Goal: Information Seeking & Learning: Learn about a topic

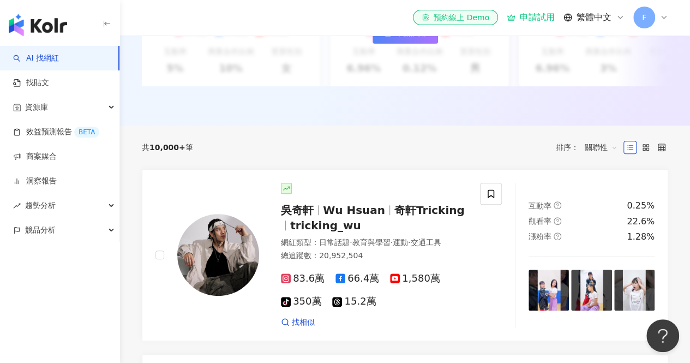
click at [53, 53] on link "AI 找網紅" at bounding box center [36, 58] width 46 height 11
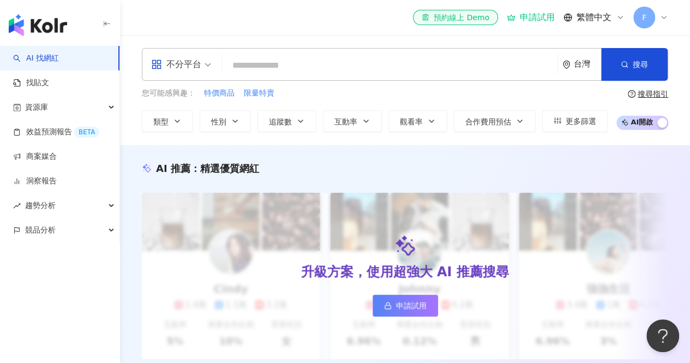
click at [246, 65] on input "search" at bounding box center [390, 65] width 327 height 21
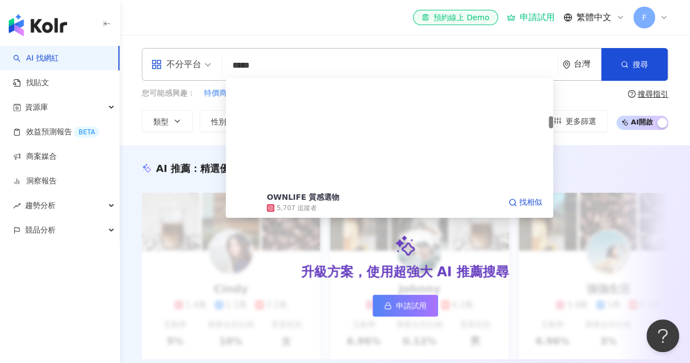
scroll to position [437, 0]
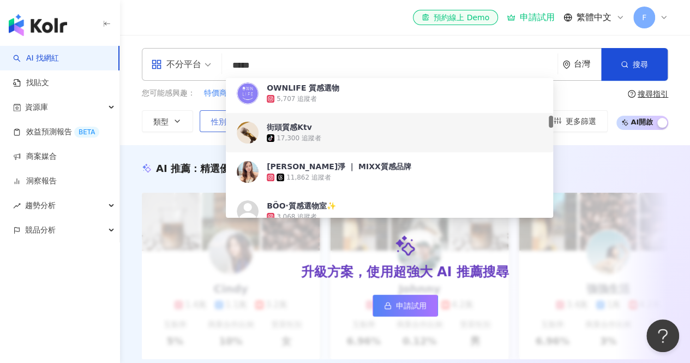
type input "*****"
click at [212, 117] on span "性別" at bounding box center [218, 121] width 15 height 9
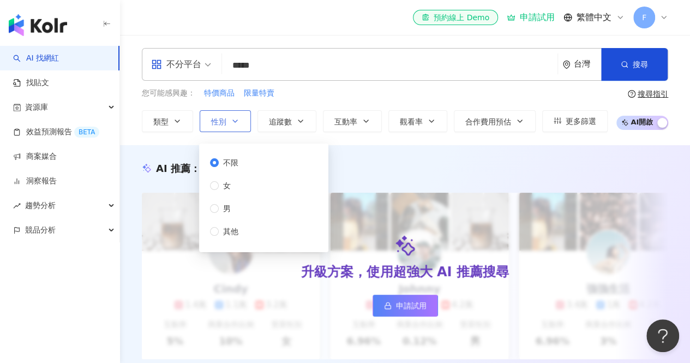
scroll to position [0, 0]
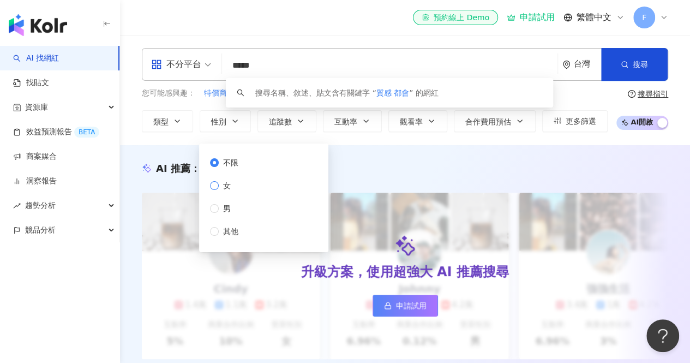
click at [229, 184] on span "女" at bounding box center [227, 186] width 16 height 12
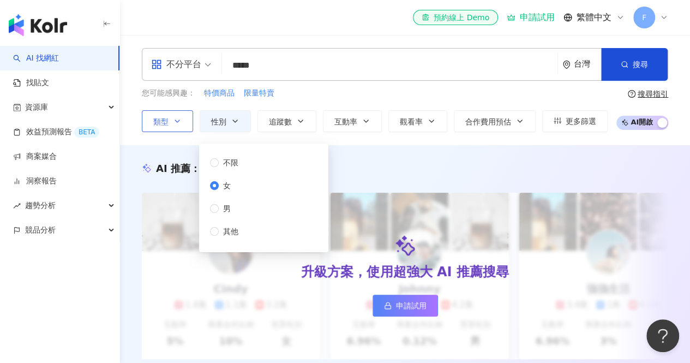
click at [169, 121] on button "類型" at bounding box center [167, 121] width 51 height 22
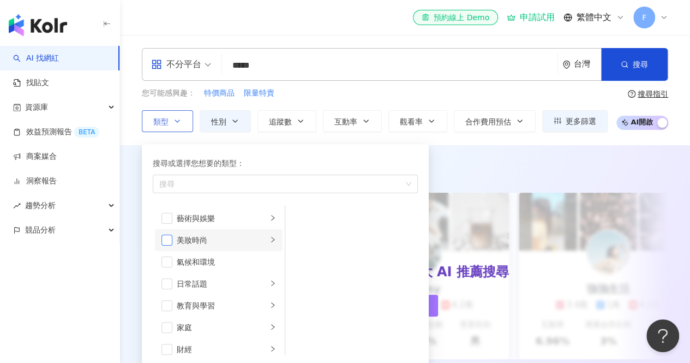
click at [167, 240] on span "button" at bounding box center [167, 240] width 11 height 11
click at [270, 240] on icon "right" at bounding box center [273, 239] width 7 height 7
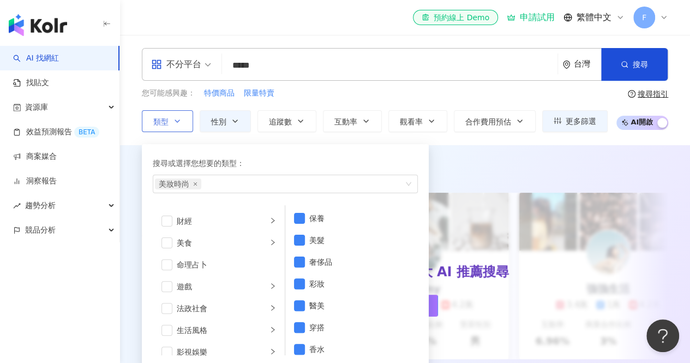
scroll to position [218, 0]
click at [170, 235] on span "button" at bounding box center [167, 240] width 11 height 11
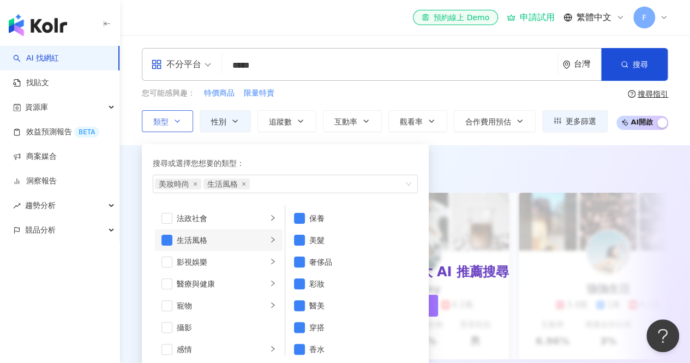
click at [267, 241] on li "生活風格" at bounding box center [219, 240] width 128 height 22
click at [170, 237] on span "button" at bounding box center [167, 240] width 11 height 11
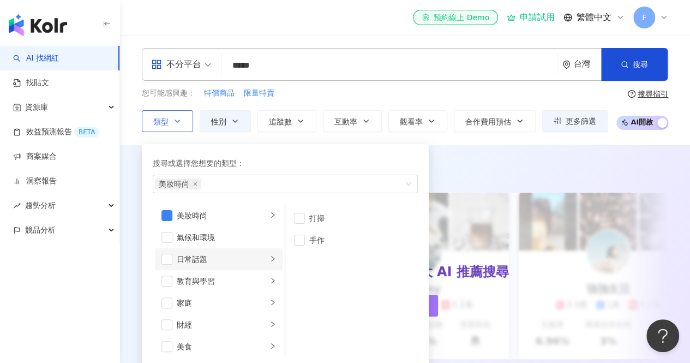
scroll to position [0, 0]
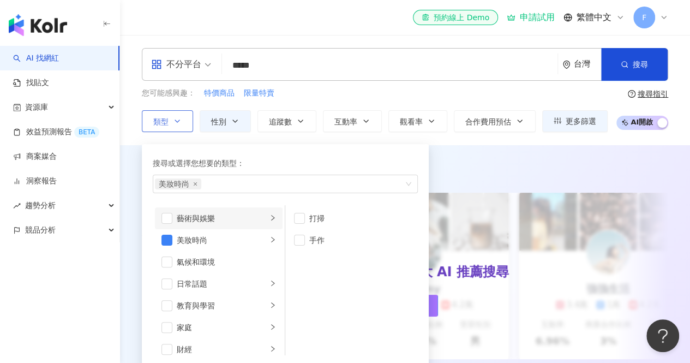
click at [212, 219] on div "藝術與娛樂" at bounding box center [222, 218] width 91 height 12
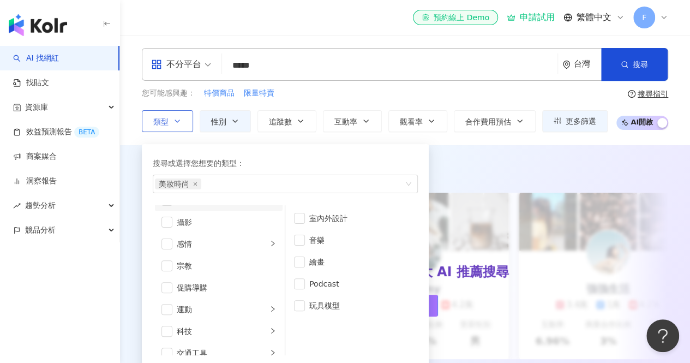
scroll to position [269, 0]
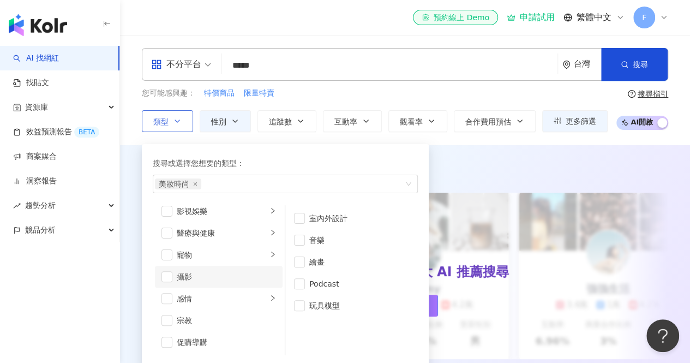
click at [198, 272] on div "攝影" at bounding box center [226, 277] width 99 height 12
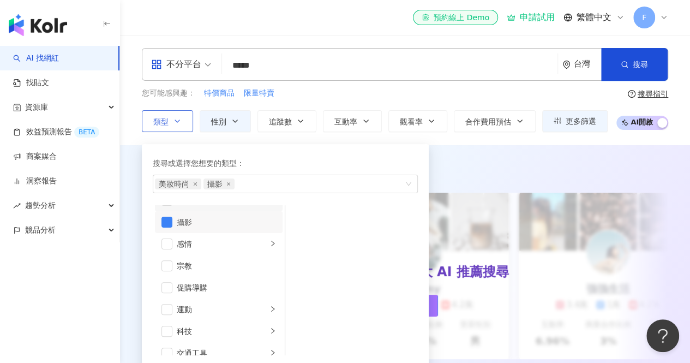
scroll to position [378, 0]
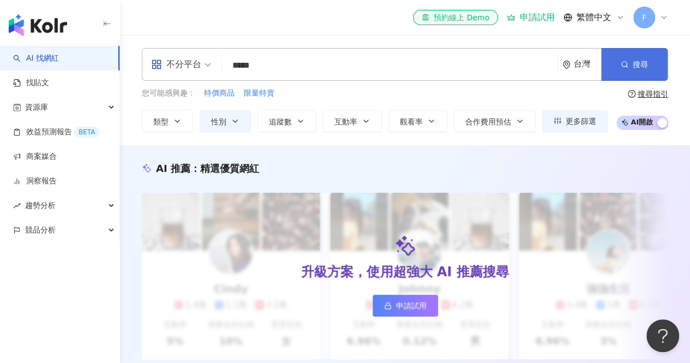
click at [652, 58] on button "搜尋" at bounding box center [634, 64] width 67 height 33
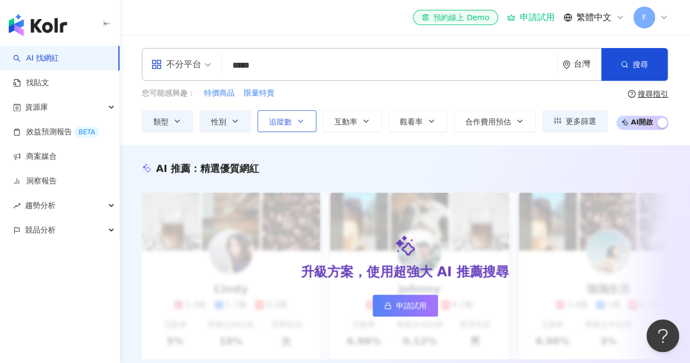
click at [291, 117] on button "追蹤數" at bounding box center [287, 121] width 59 height 22
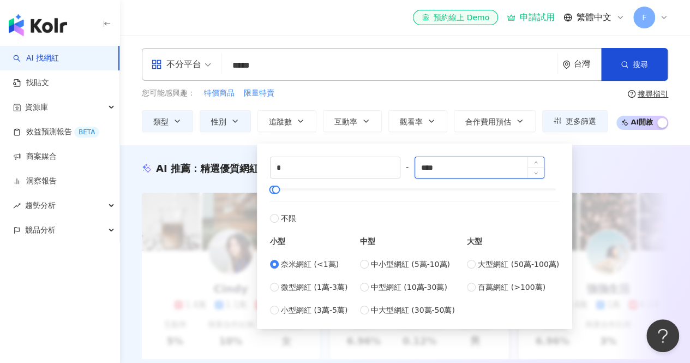
drag, startPoint x: 451, startPoint y: 166, endPoint x: 422, endPoint y: 164, distance: 29.1
click at [422, 164] on input "****" at bounding box center [479, 167] width 129 height 21
type input "*"
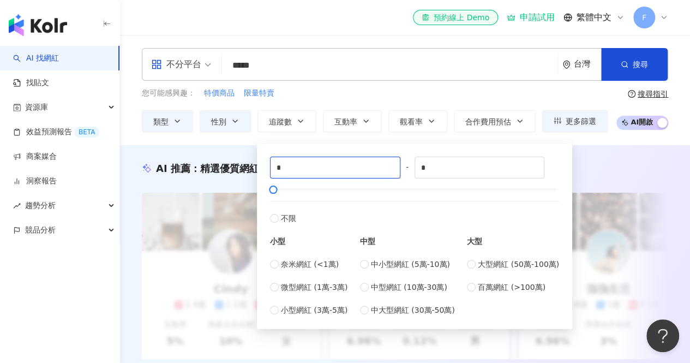
drag, startPoint x: 289, startPoint y: 170, endPoint x: 254, endPoint y: 171, distance: 34.9
type input "*"
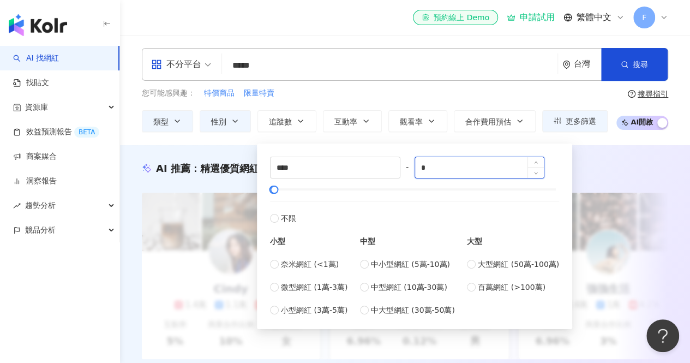
type input "*"
type input "****"
click at [465, 169] on input "****" at bounding box center [479, 167] width 129 height 21
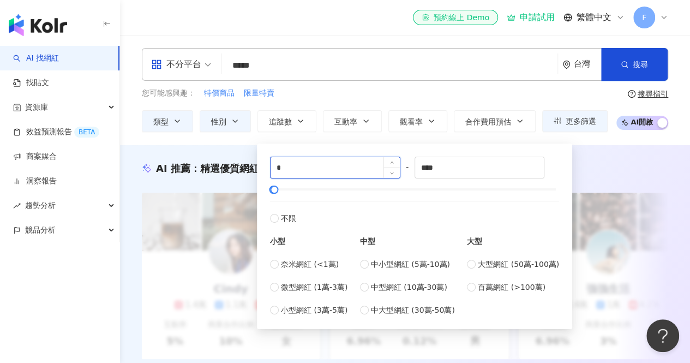
click at [373, 169] on input "*" at bounding box center [335, 167] width 129 height 21
drag, startPoint x: 304, startPoint y: 169, endPoint x: 254, endPoint y: 172, distance: 50.3
type input "****"
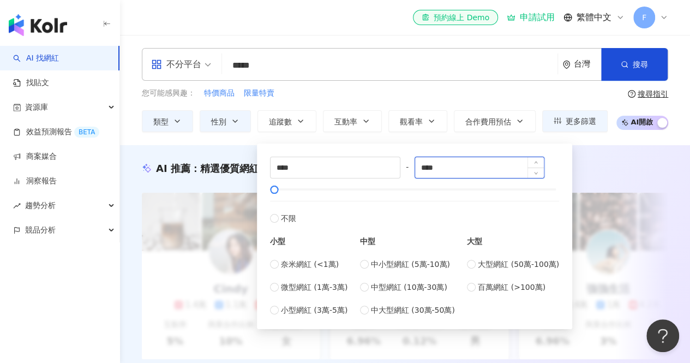
click at [463, 163] on input "****" at bounding box center [479, 167] width 129 height 21
type input "*"
type input "*****"
click at [456, 89] on div "您可能感興趣： 特價商品 限量特賣" at bounding box center [375, 93] width 466 height 12
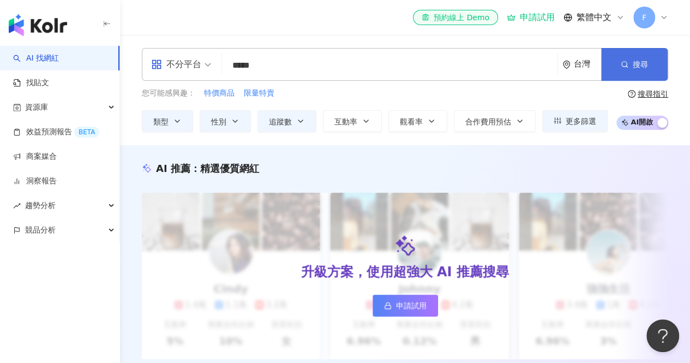
click at [612, 58] on button "搜尋" at bounding box center [634, 64] width 67 height 33
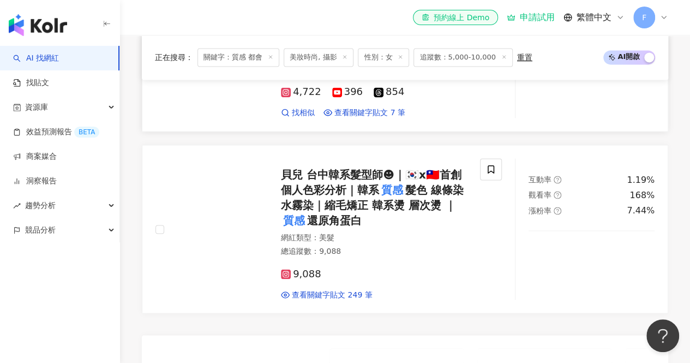
scroll to position [655, 0]
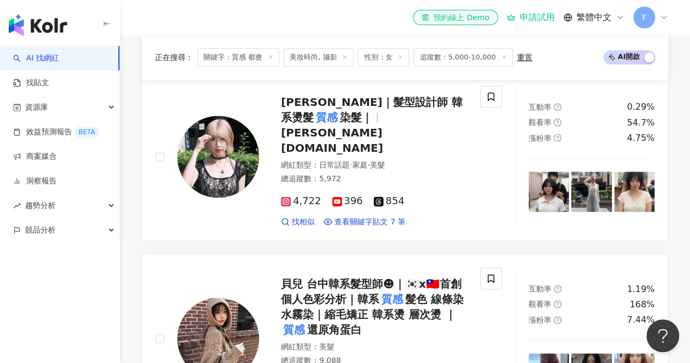
click at [338, 59] on span "美妝時尚, 攝影" at bounding box center [319, 57] width 70 height 19
click at [325, 57] on span "美妝時尚, 攝影" at bounding box center [319, 57] width 70 height 19
click at [342, 57] on icon at bounding box center [344, 56] width 5 height 5
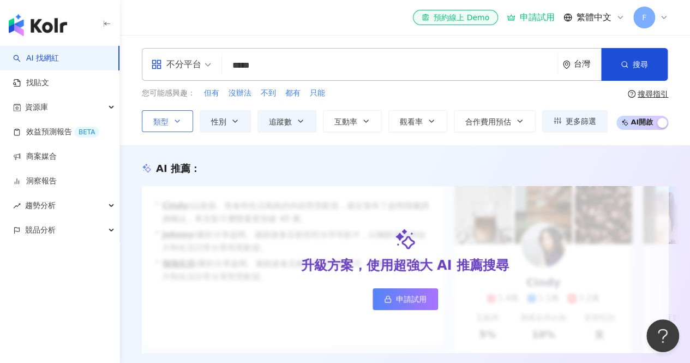
click at [163, 117] on span "類型" at bounding box center [160, 121] width 15 height 9
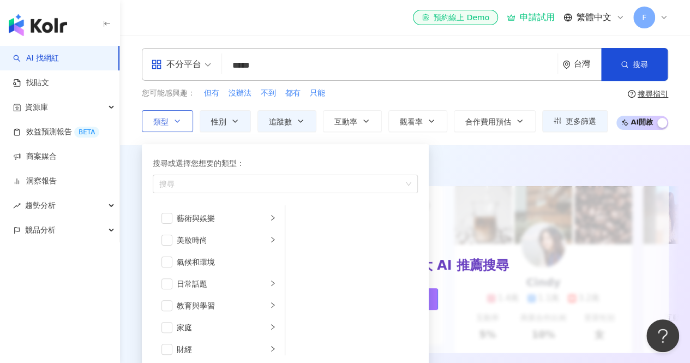
scroll to position [109, 0]
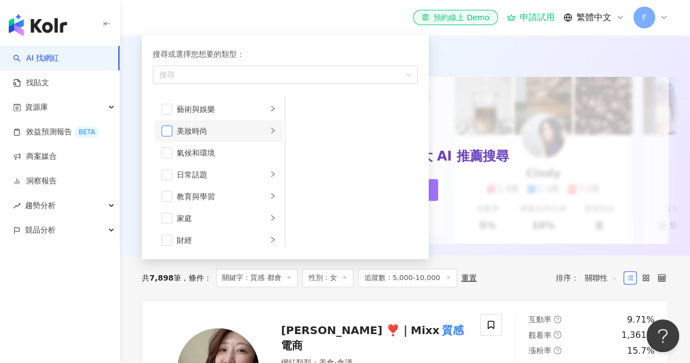
click at [171, 129] on span "button" at bounding box center [167, 131] width 11 height 11
click at [270, 130] on icon "right" at bounding box center [273, 130] width 7 height 7
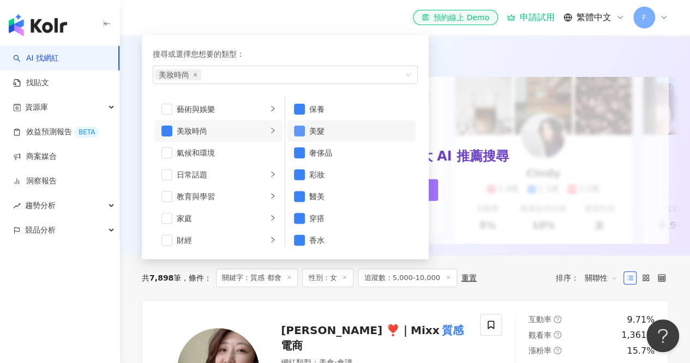
click at [303, 127] on span "button" at bounding box center [299, 131] width 11 height 11
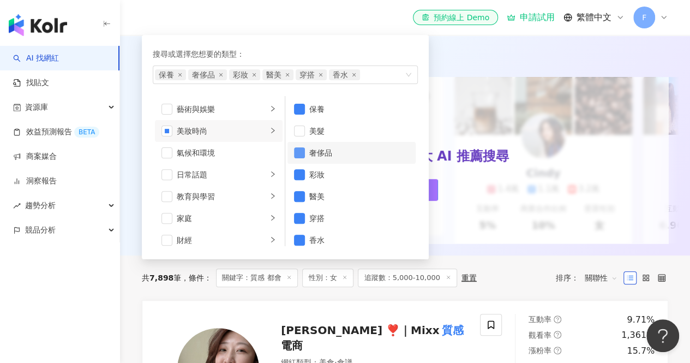
click at [302, 151] on span "button" at bounding box center [299, 152] width 11 height 11
click at [303, 235] on span "button" at bounding box center [299, 240] width 11 height 11
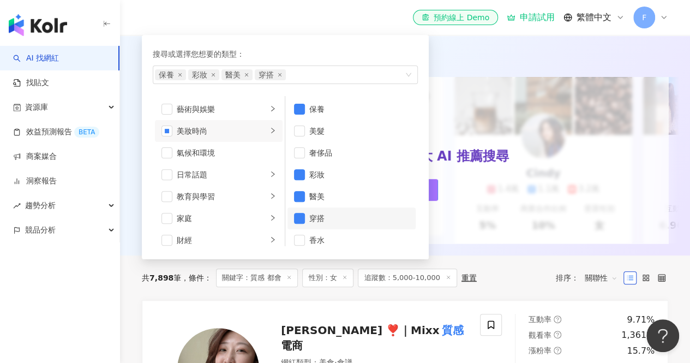
click at [297, 209] on li "穿搭" at bounding box center [352, 218] width 128 height 22
click at [298, 194] on span "button" at bounding box center [299, 196] width 11 height 11
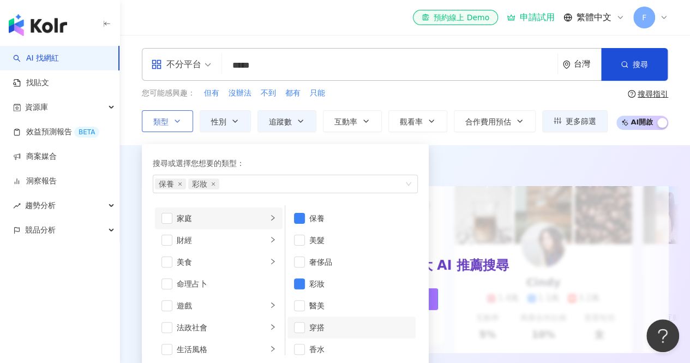
click at [174, 215] on li "家庭" at bounding box center [219, 218] width 128 height 22
click at [166, 217] on span "button" at bounding box center [167, 218] width 11 height 11
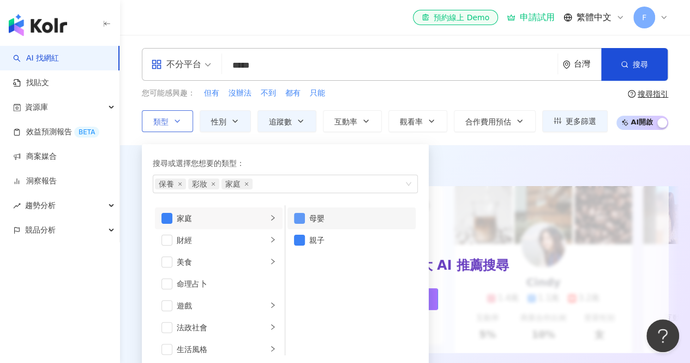
click at [298, 217] on span "button" at bounding box center [299, 218] width 11 height 11
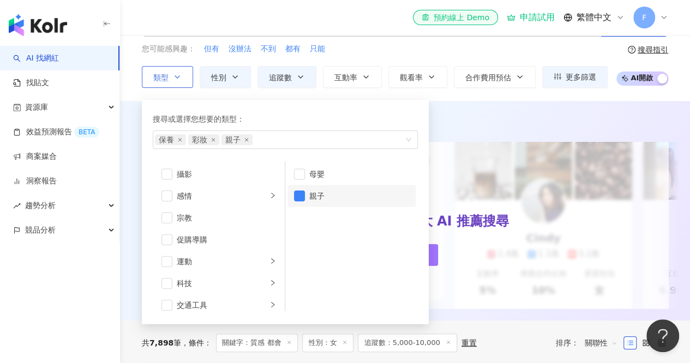
scroll to position [55, 0]
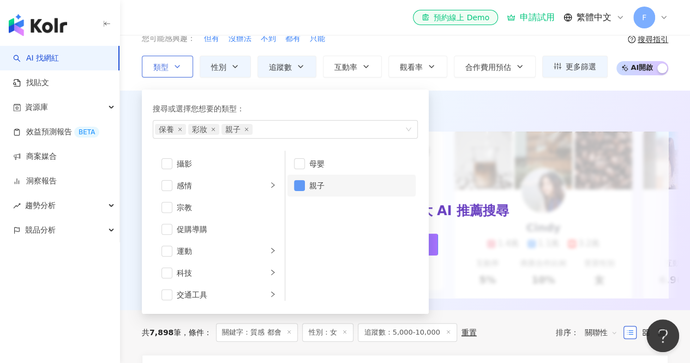
click at [297, 184] on span "button" at bounding box center [299, 185] width 11 height 11
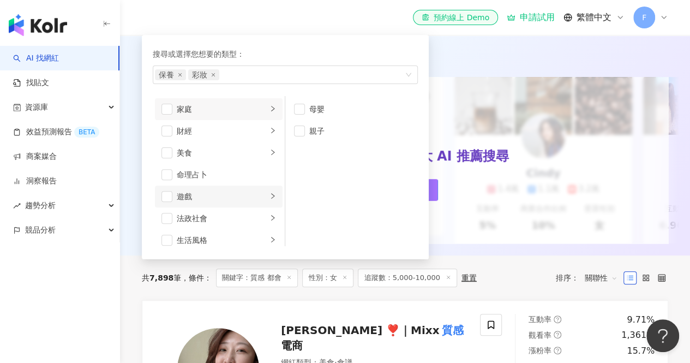
scroll to position [164, 0]
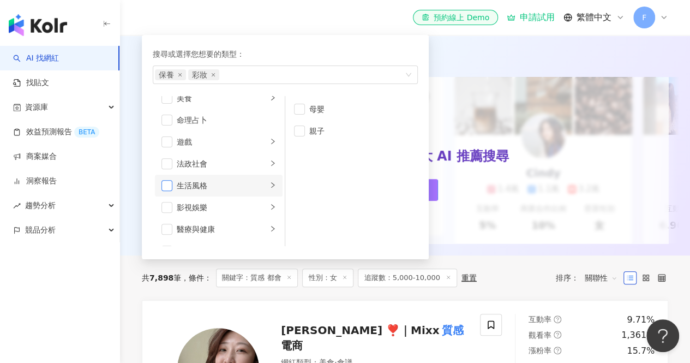
click at [166, 183] on span "button" at bounding box center [167, 185] width 11 height 11
click at [270, 184] on icon "right" at bounding box center [273, 185] width 7 height 7
click at [167, 177] on li "生活風格" at bounding box center [219, 186] width 128 height 22
click at [169, 186] on span "button" at bounding box center [167, 185] width 11 height 11
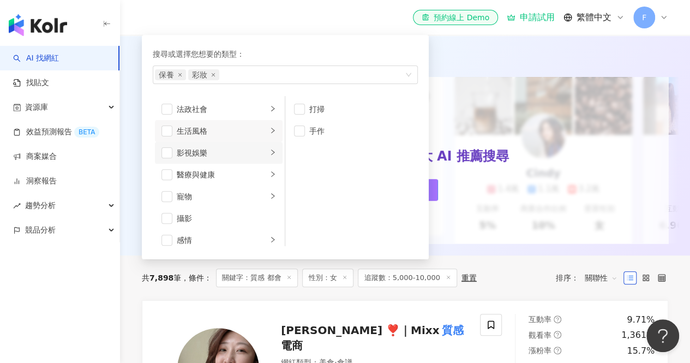
scroll to position [273, 0]
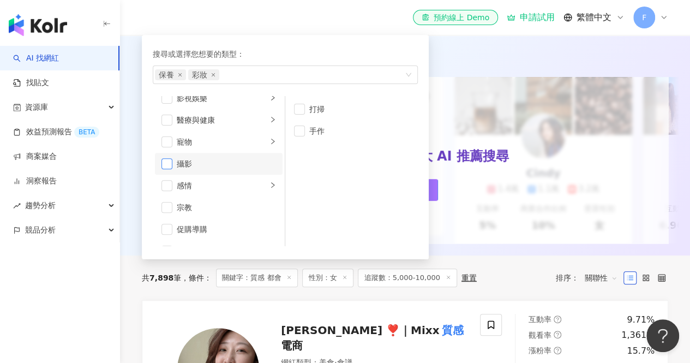
click at [168, 160] on span "button" at bounding box center [167, 163] width 11 height 11
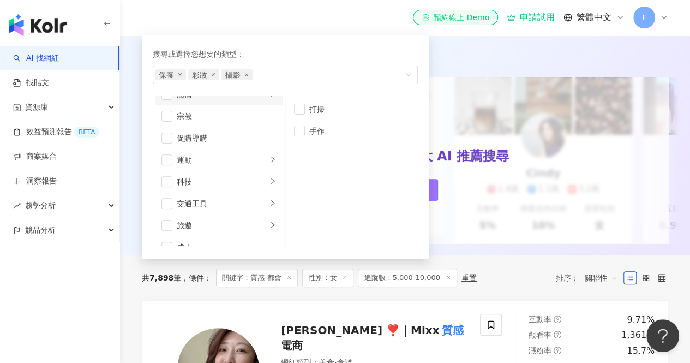
scroll to position [378, 0]
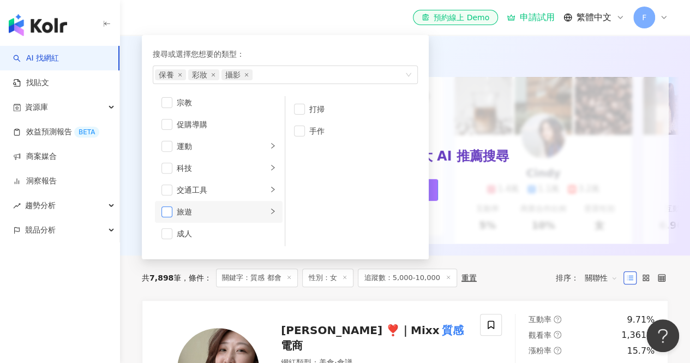
click at [167, 210] on span "button" at bounding box center [167, 211] width 11 height 11
click at [271, 210] on icon "right" at bounding box center [272, 210] width 3 height 5
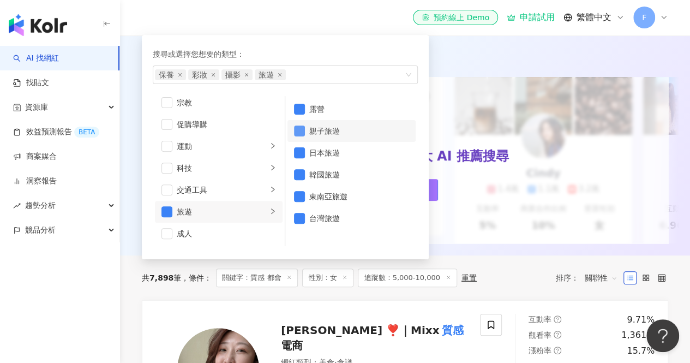
click at [296, 130] on span "button" at bounding box center [299, 131] width 11 height 11
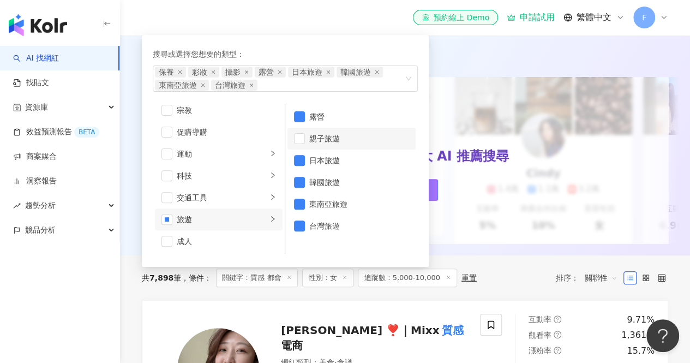
click at [296, 131] on li "親子旅遊" at bounding box center [352, 139] width 128 height 22
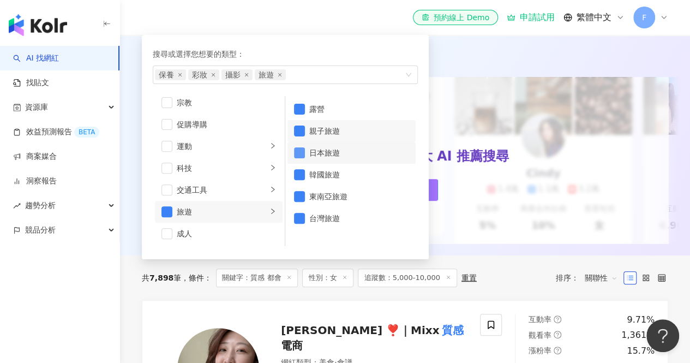
click at [300, 157] on span "button" at bounding box center [299, 152] width 11 height 11
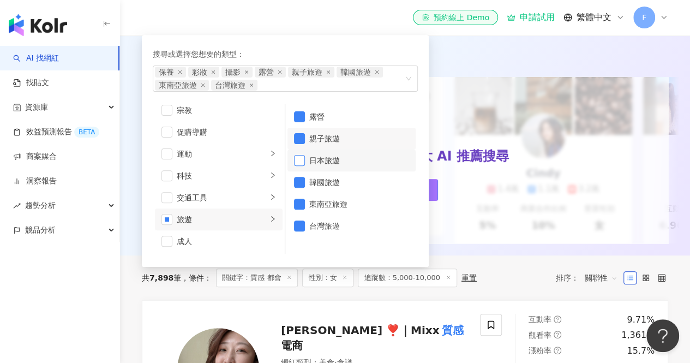
click at [301, 158] on span "button" at bounding box center [299, 160] width 11 height 11
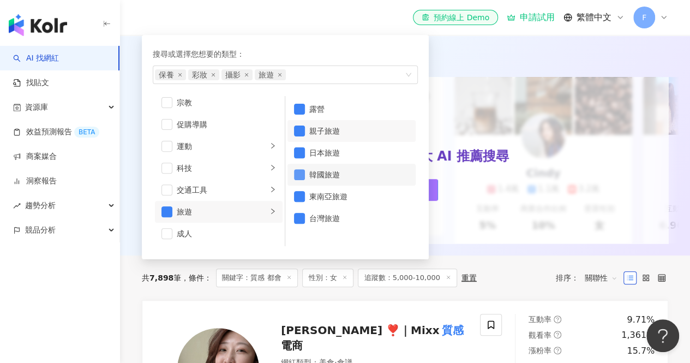
click at [302, 175] on span "button" at bounding box center [299, 174] width 11 height 11
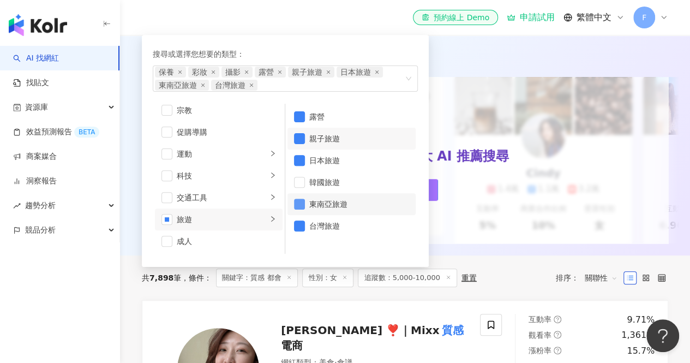
click at [300, 202] on span "button" at bounding box center [299, 204] width 11 height 11
click at [297, 158] on span "button" at bounding box center [299, 160] width 11 height 11
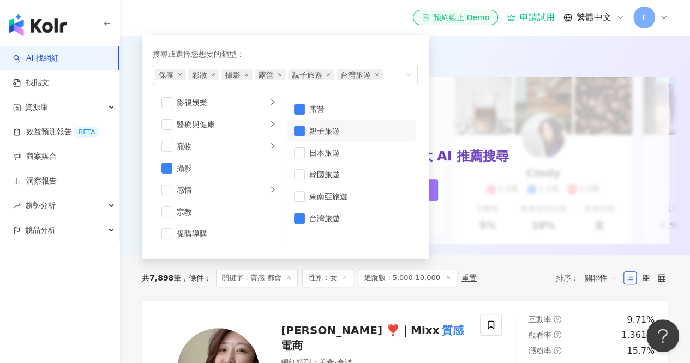
scroll to position [214, 0]
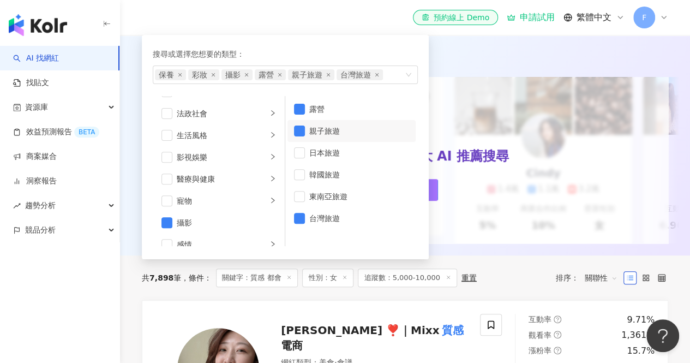
click at [339, 31] on div "搜尋或選擇您想要的類型： 保養 彩妝 攝影 露營 親子旅遊 台灣旅遊 藝術與娛樂 美妝時尚 氣候和環境 日常話題 教育與學習 家庭 財經 美食 命理占卜 遊戲…" at bounding box center [281, 144] width 278 height 230
click at [401, 44] on div "搜尋或選擇您想要的類型： 保養 彩妝 攝影 露營 親子旅遊 台灣旅遊 藝術與娛樂 美妝時尚 氣候和環境 日常話題 教育與學習 家庭 財經 美食 命理占卜 遊戲…" at bounding box center [285, 146] width 274 height 211
click at [455, 56] on div "AI 推薦 ：" at bounding box center [405, 59] width 527 height 14
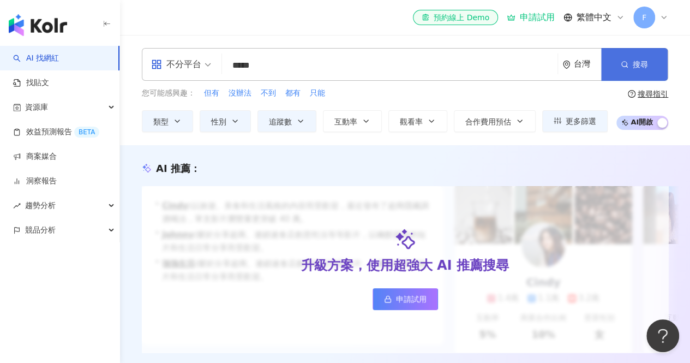
click at [630, 61] on button "搜尋" at bounding box center [634, 64] width 67 height 33
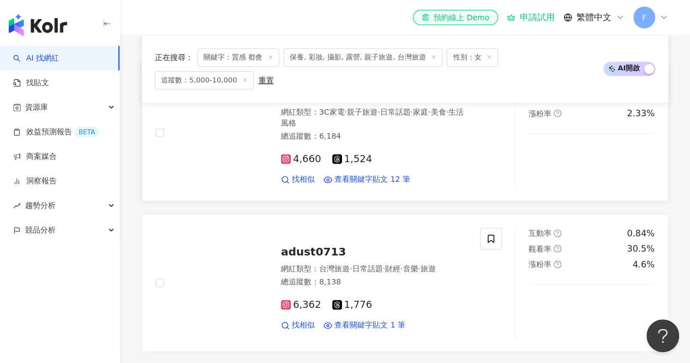
scroll to position [598, 0]
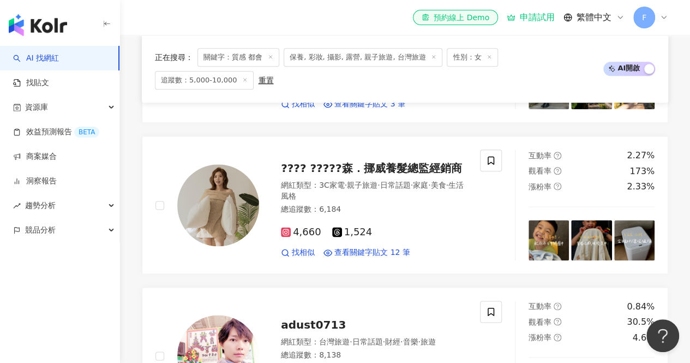
click at [384, 61] on span "保養, 彩妝, 攝影, 露營, 親子旅遊, 台灣旅遊" at bounding box center [363, 57] width 159 height 19
click at [406, 57] on span "保養, 彩妝, 攝影, 露營, 親子旅遊, 台灣旅遊" at bounding box center [363, 57] width 159 height 19
click at [433, 56] on line at bounding box center [434, 57] width 3 height 3
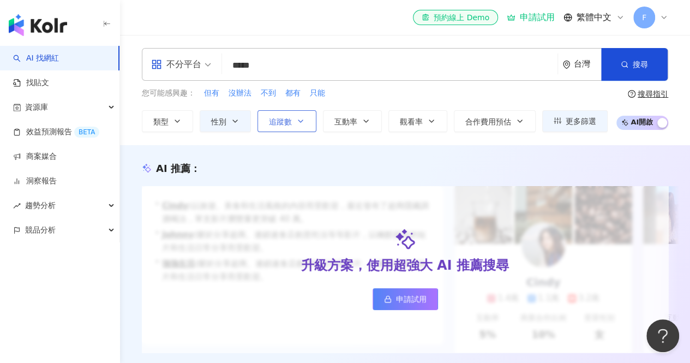
click at [279, 117] on span "追蹤數" at bounding box center [280, 121] width 23 height 9
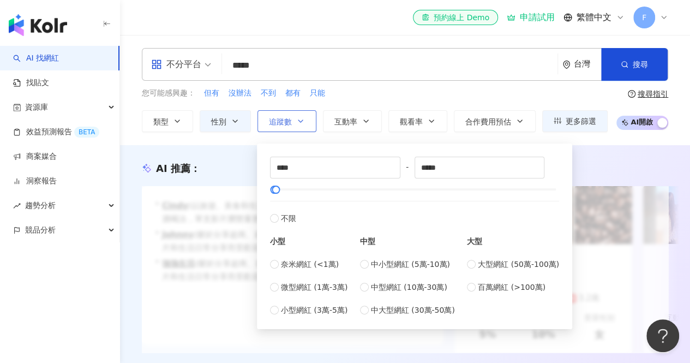
click at [279, 117] on span "追蹤數" at bounding box center [280, 121] width 23 height 9
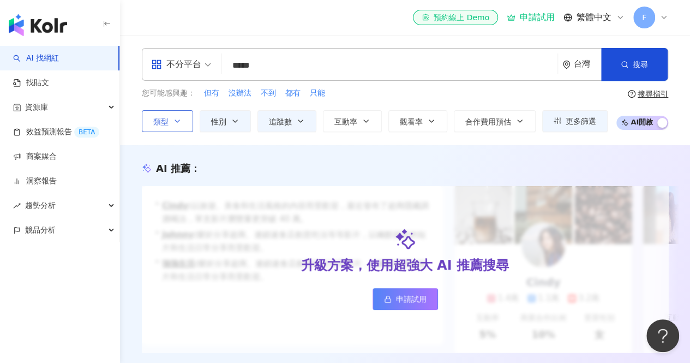
click at [172, 120] on button "類型" at bounding box center [167, 121] width 51 height 22
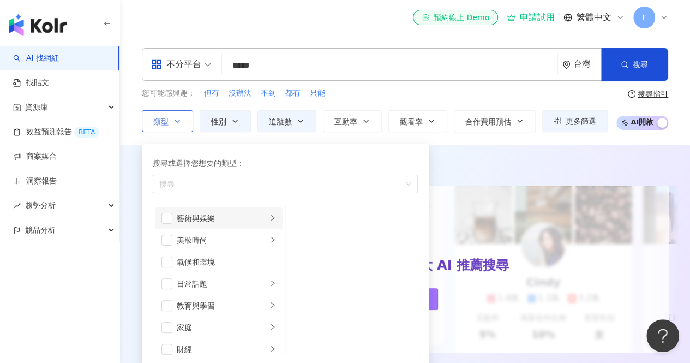
click at [174, 218] on li "藝術與娛樂" at bounding box center [219, 218] width 128 height 22
click at [164, 238] on span "button" at bounding box center [167, 240] width 11 height 11
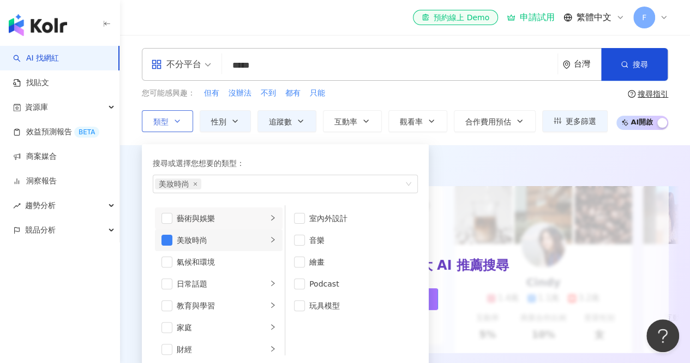
click at [270, 235] on div "button" at bounding box center [273, 240] width 7 height 10
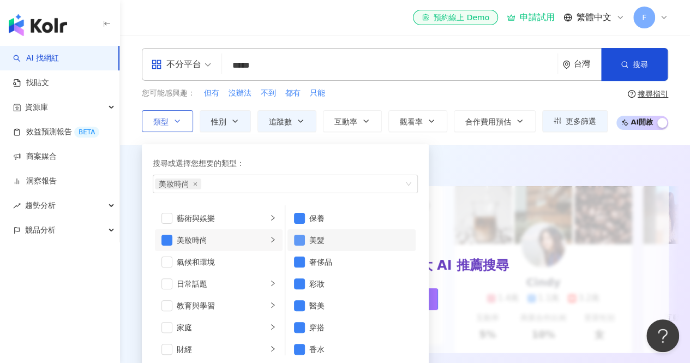
click at [300, 237] on span "button" at bounding box center [299, 240] width 11 height 11
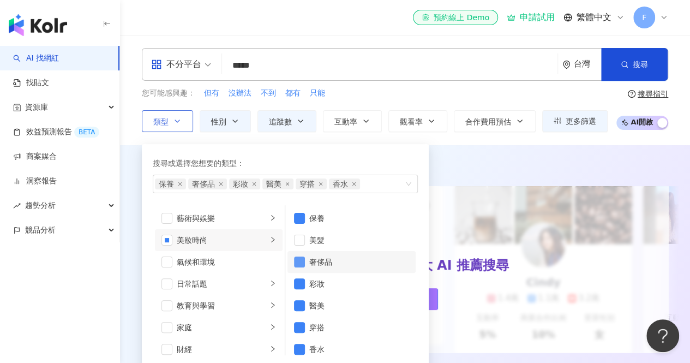
click at [299, 263] on span "button" at bounding box center [299, 262] width 11 height 11
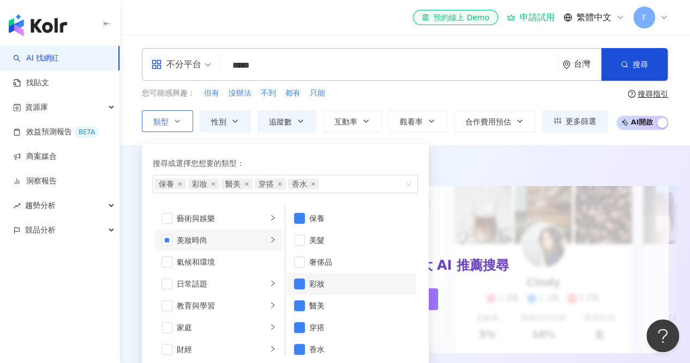
click at [290, 284] on li "彩妝" at bounding box center [352, 284] width 128 height 22
click at [300, 300] on span "button" at bounding box center [299, 305] width 11 height 11
click at [299, 323] on span "button" at bounding box center [299, 327] width 11 height 11
click at [298, 324] on span "button" at bounding box center [299, 327] width 11 height 11
click at [299, 345] on span "button" at bounding box center [299, 349] width 11 height 11
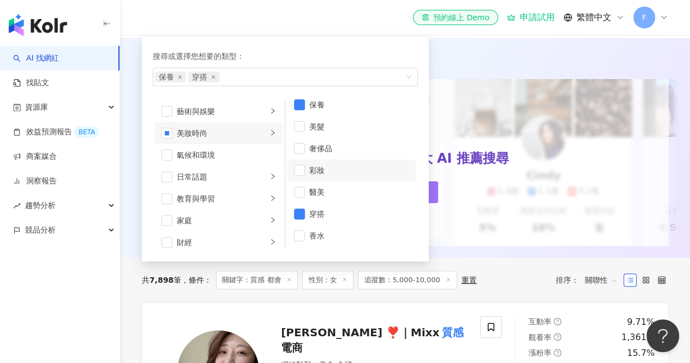
scroll to position [164, 0]
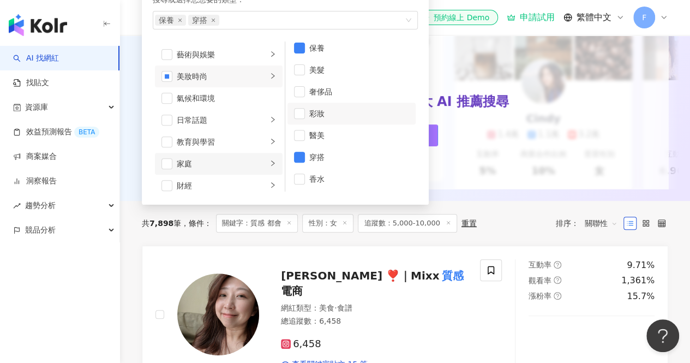
click at [198, 164] on div "家庭" at bounding box center [222, 164] width 91 height 12
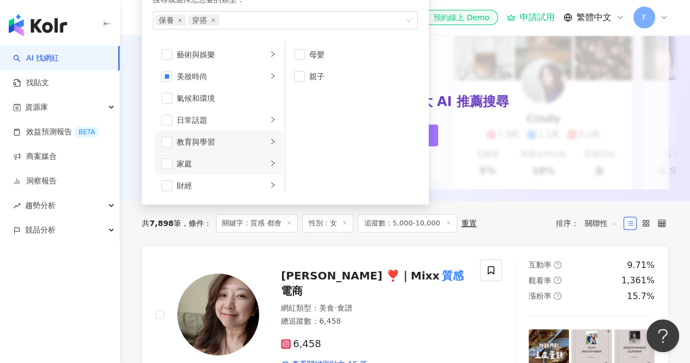
scroll to position [55, 0]
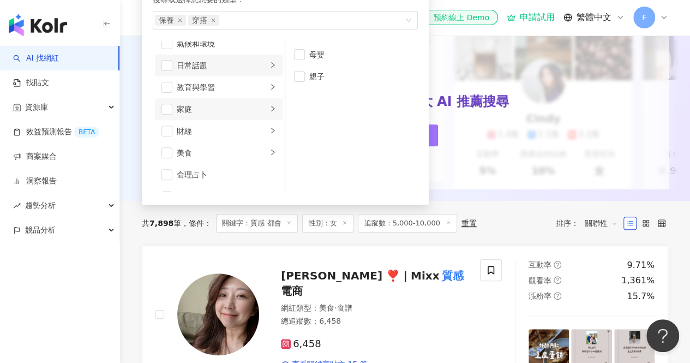
click at [205, 63] on div "日常話題" at bounding box center [222, 65] width 91 height 12
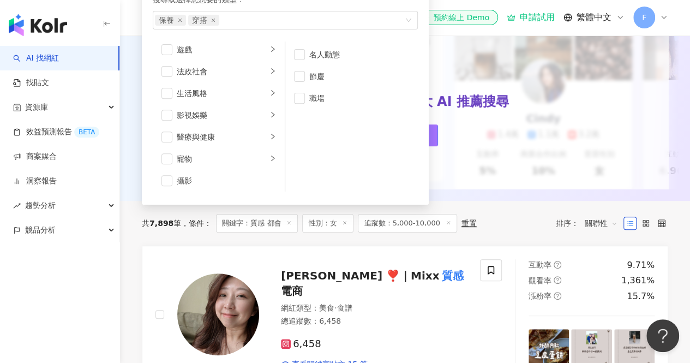
scroll to position [218, 0]
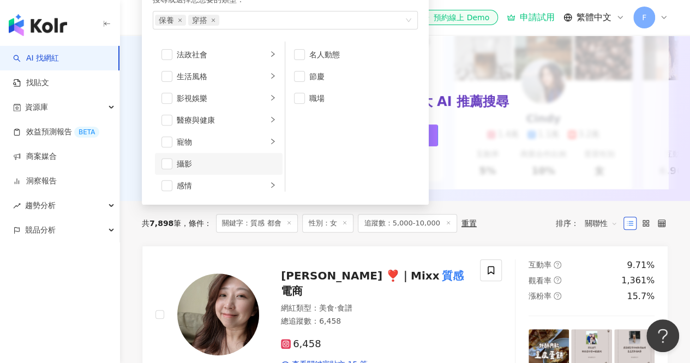
click at [196, 158] on div "攝影" at bounding box center [226, 164] width 99 height 12
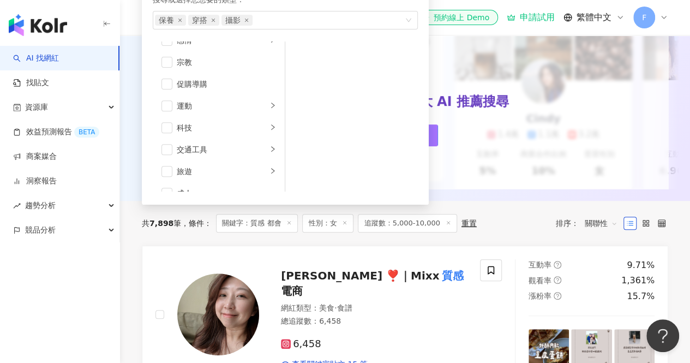
scroll to position [378, 0]
click at [196, 153] on div "旅遊" at bounding box center [222, 157] width 91 height 12
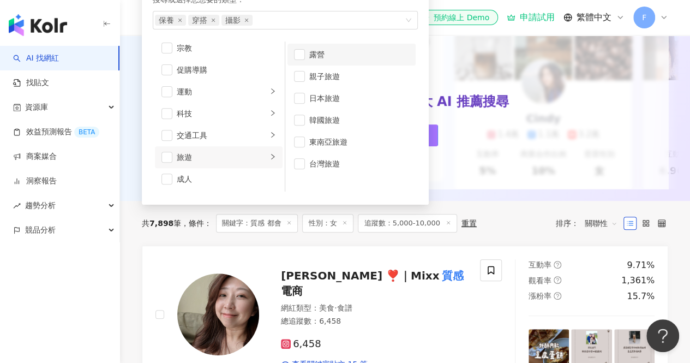
click at [305, 53] on span "button" at bounding box center [299, 54] width 11 height 11
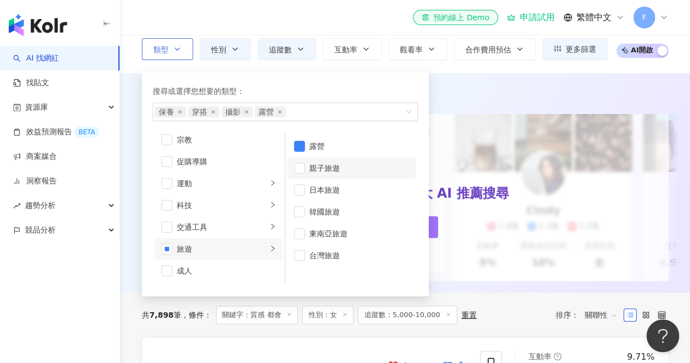
scroll to position [0, 0]
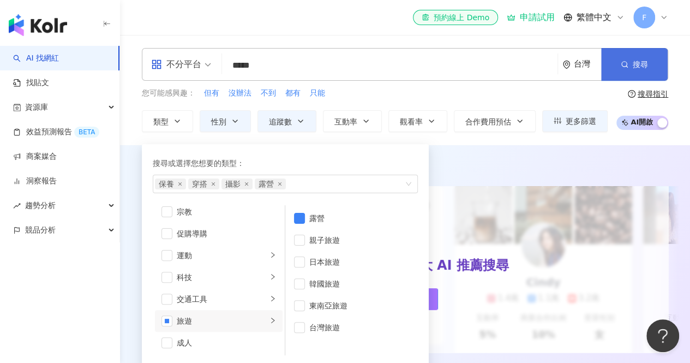
click at [615, 65] on button "搜尋" at bounding box center [634, 64] width 67 height 33
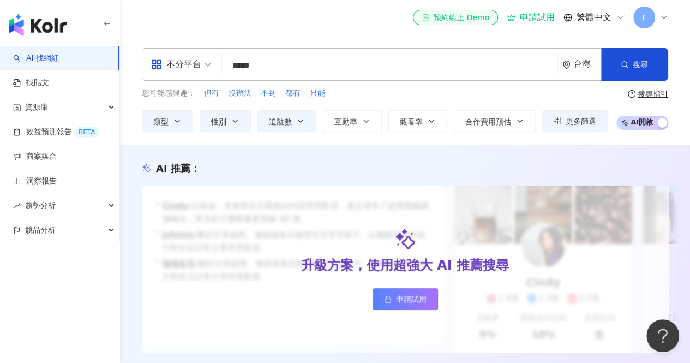
click at [358, 62] on input "*****" at bounding box center [390, 65] width 327 height 21
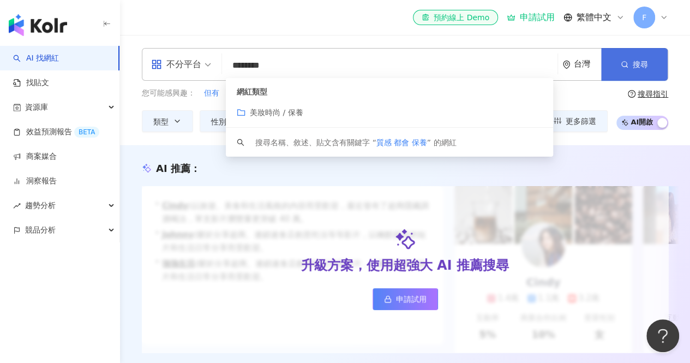
type input "********"
click at [634, 70] on button "搜尋" at bounding box center [634, 64] width 67 height 33
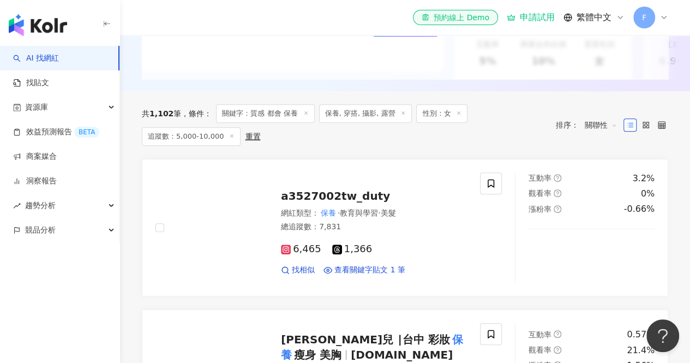
scroll to position [415, 0]
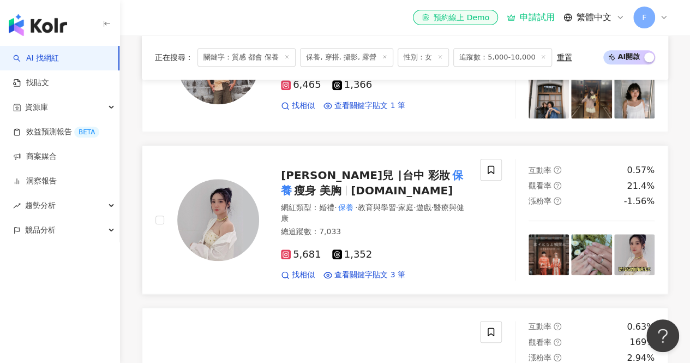
click at [291, 260] on span "5,681" at bounding box center [301, 254] width 40 height 11
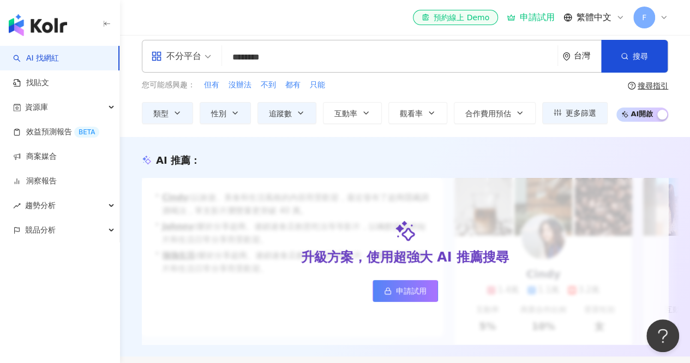
scroll to position [0, 0]
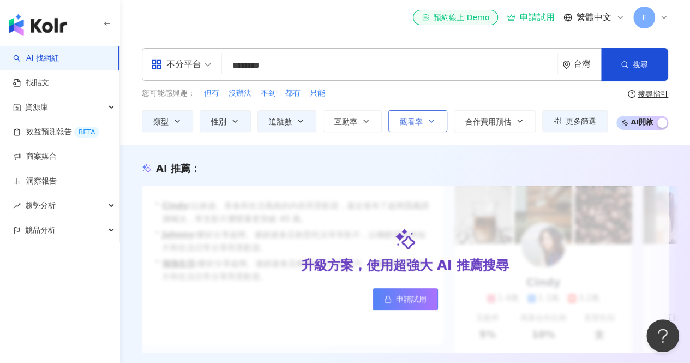
click at [421, 123] on button "觀看率" at bounding box center [418, 121] width 59 height 22
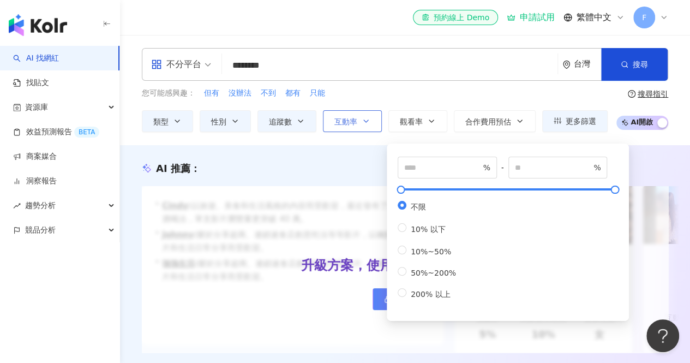
click at [359, 120] on button "互動率" at bounding box center [352, 121] width 59 height 22
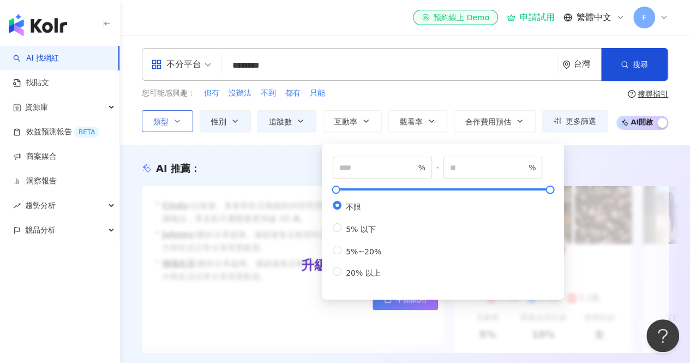
click at [162, 123] on span "類型" at bounding box center [160, 121] width 15 height 9
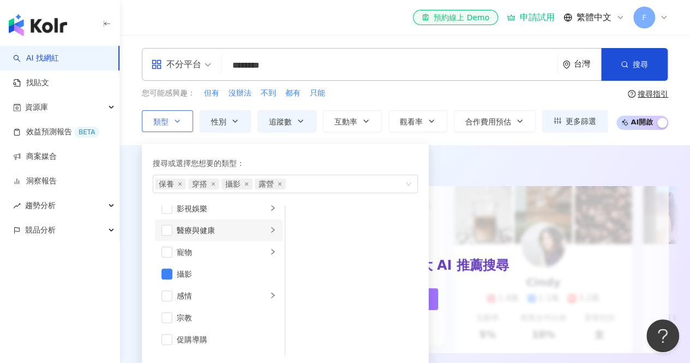
scroll to position [273, 0]
click at [166, 272] on span "button" at bounding box center [167, 272] width 11 height 11
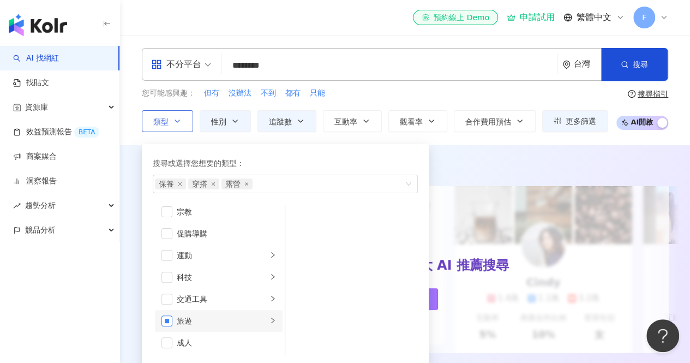
click at [168, 317] on span "button" at bounding box center [167, 320] width 11 height 11
drag, startPoint x: 163, startPoint y: 320, endPoint x: 196, endPoint y: 309, distance: 34.9
click at [164, 320] on span "button" at bounding box center [167, 320] width 11 height 11
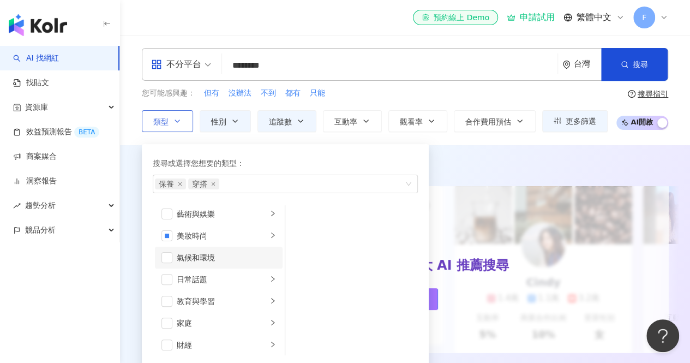
scroll to position [0, 0]
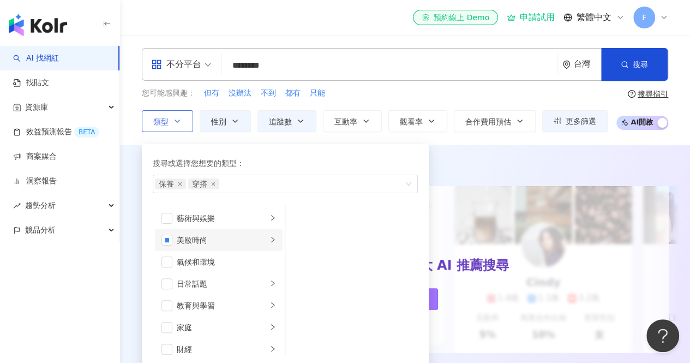
click at [271, 237] on icon "right" at bounding box center [272, 239] width 3 height 5
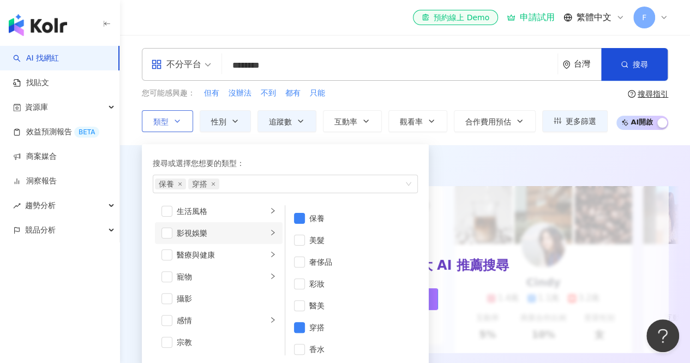
scroll to position [327, 0]
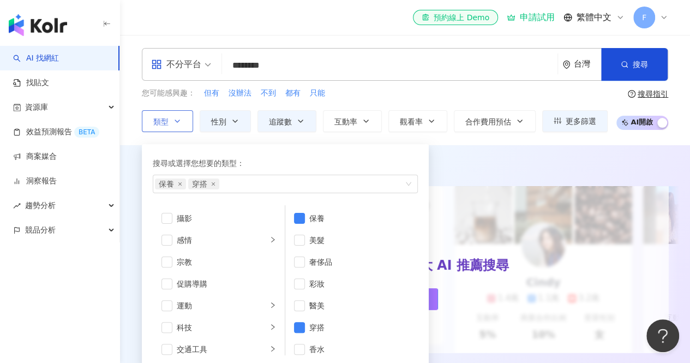
click at [348, 160] on div "搜尋或選擇您想要的類型：" at bounding box center [285, 163] width 265 height 12
click at [624, 61] on icon "button" at bounding box center [625, 65] width 8 height 8
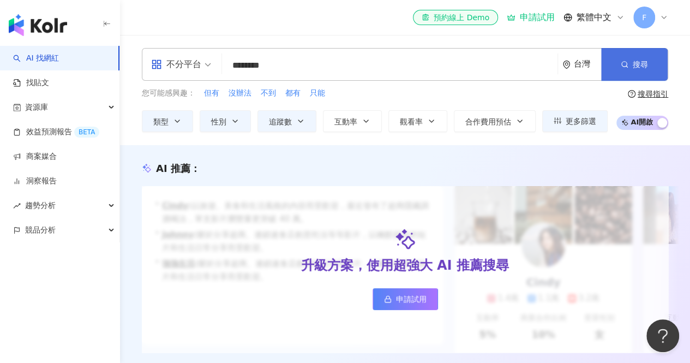
click at [624, 61] on icon "button" at bounding box center [625, 65] width 8 height 8
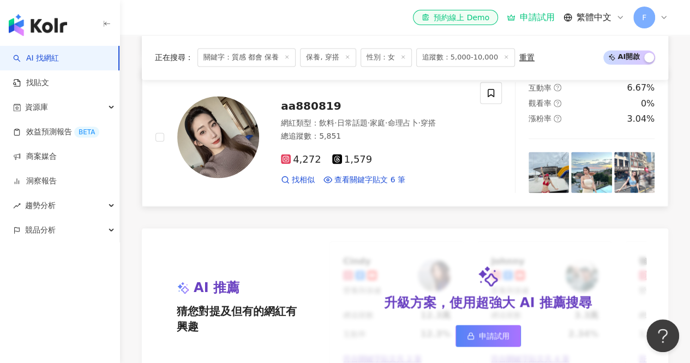
scroll to position [873, 0]
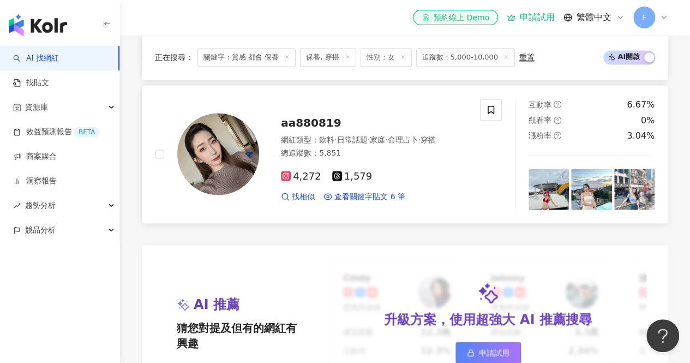
click at [296, 182] on span "4,272" at bounding box center [301, 175] width 40 height 11
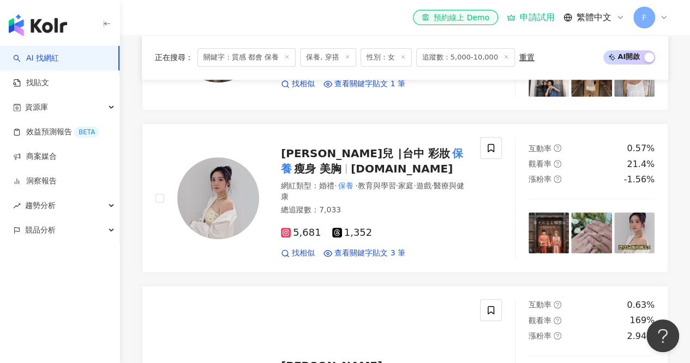
scroll to position [164, 0]
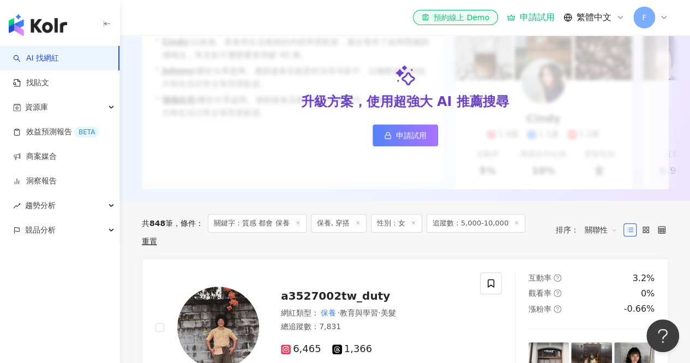
click at [514, 225] on icon at bounding box center [516, 222] width 5 height 5
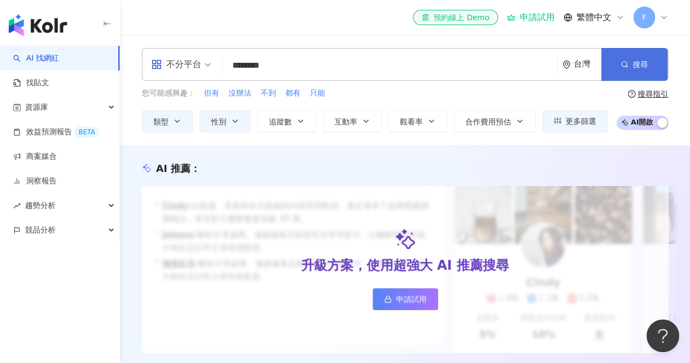
click at [642, 63] on span "搜尋" at bounding box center [640, 64] width 15 height 9
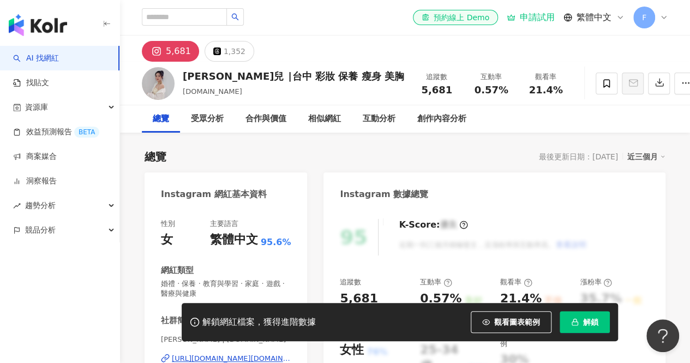
drag, startPoint x: 180, startPoint y: 90, endPoint x: 238, endPoint y: 91, distance: 57.9
click at [238, 91] on div "婷婷兒 ∣台中 彩妝 保養 瘦身 美胸 tingting.makeup 追蹤數 5,681 互動率 0.57% 觀看率 21.4%" at bounding box center [405, 83] width 570 height 43
copy span "tingting.makeup"
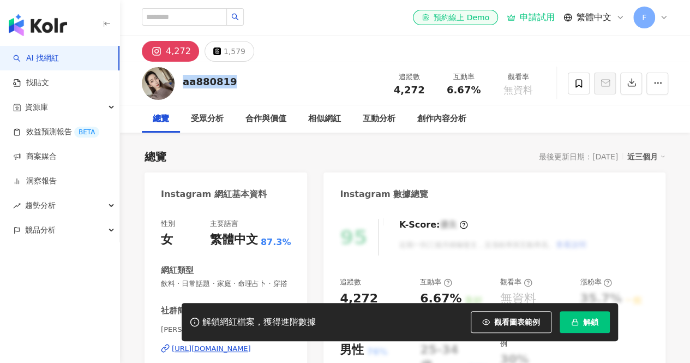
click at [181, 76] on div "aa880819 追蹤數 4,272 互動率 6.67% 觀看率 無資料" at bounding box center [405, 83] width 570 height 43
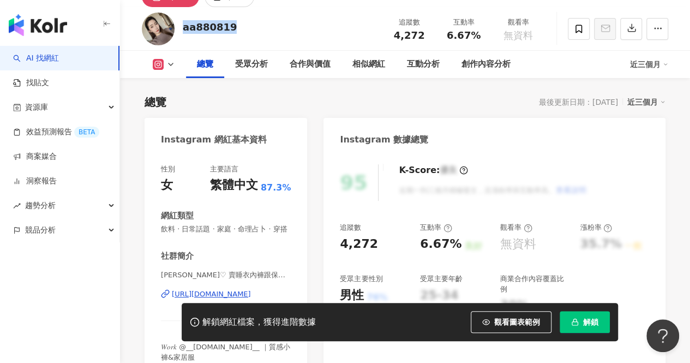
scroll to position [109, 0]
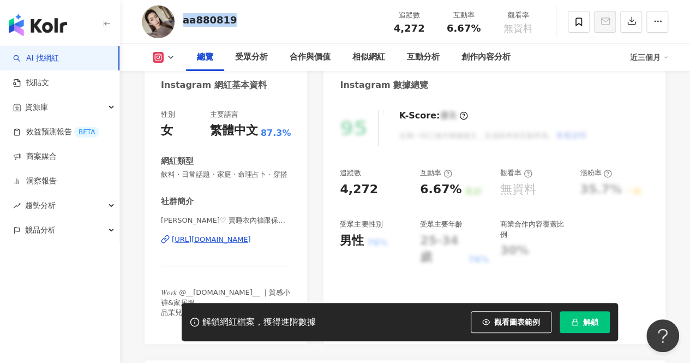
click at [199, 245] on div "https://www.instagram.com/jie_880819/" at bounding box center [211, 240] width 79 height 10
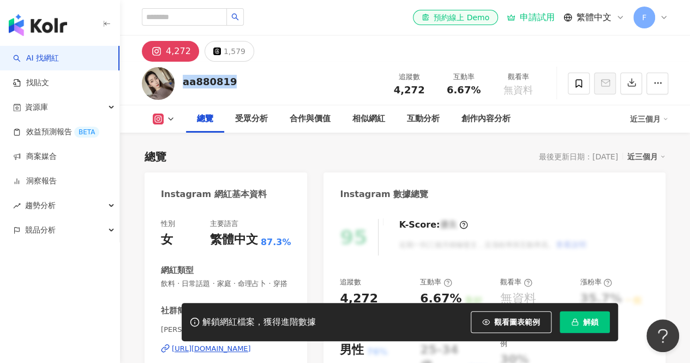
scroll to position [218, 0]
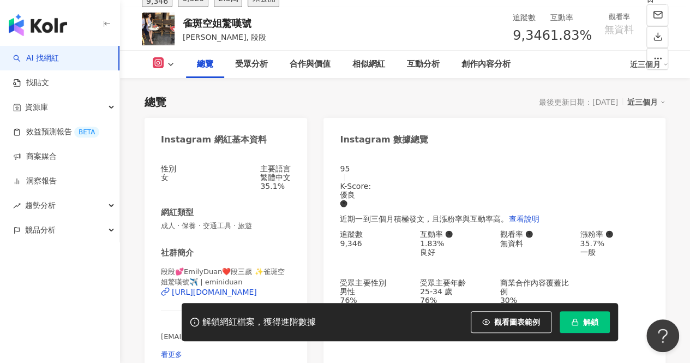
scroll to position [164, 0]
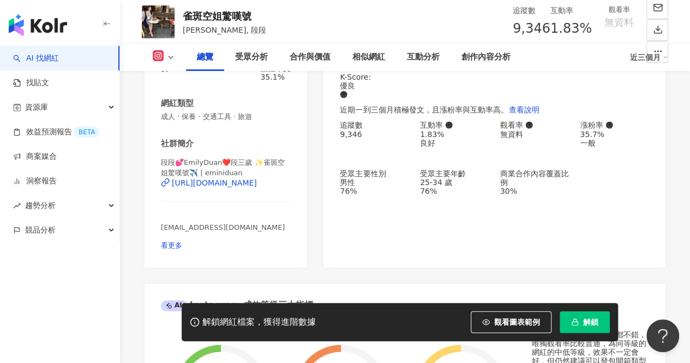
click at [49, 61] on link "AI 找網紅" at bounding box center [36, 58] width 46 height 11
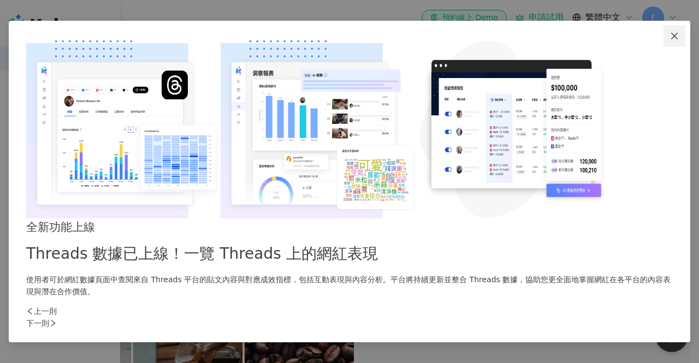
click at [670, 40] on icon "close" at bounding box center [674, 36] width 9 height 9
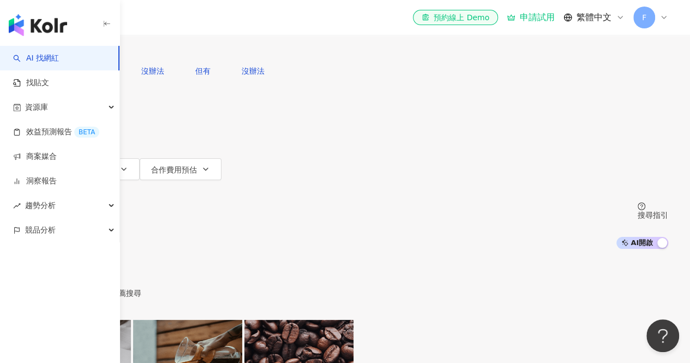
click at [49, 122] on span "性別" at bounding box center [40, 126] width 15 height 9
click at [73, 115] on button "類型" at bounding box center [47, 104] width 51 height 22
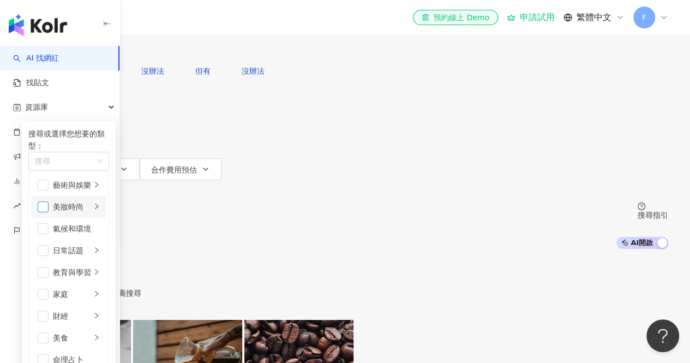
click at [49, 212] on span "button" at bounding box center [43, 206] width 11 height 11
click at [49, 190] on span "button" at bounding box center [43, 185] width 11 height 11
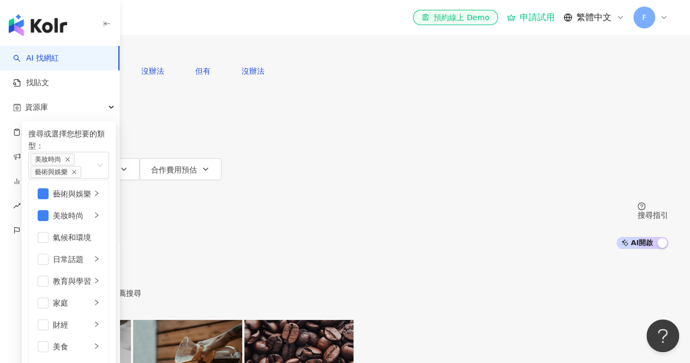
click at [81, 136] on button "追蹤數" at bounding box center [51, 147] width 59 height 22
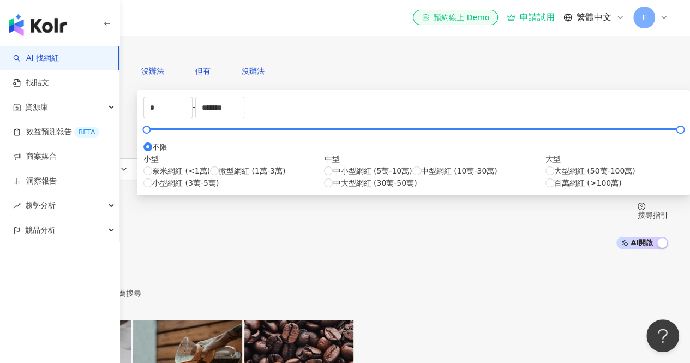
click at [81, 136] on button "追蹤數" at bounding box center [51, 147] width 59 height 22
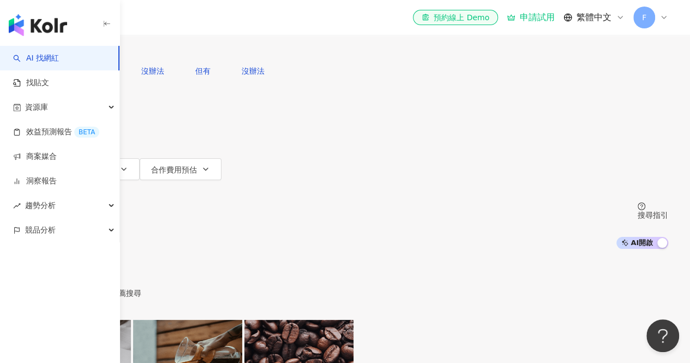
click at [41, 53] on icon "button" at bounding box center [37, 49] width 8 height 8
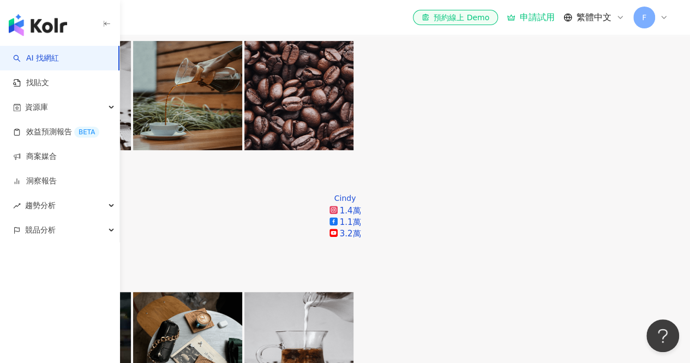
scroll to position [243, 0]
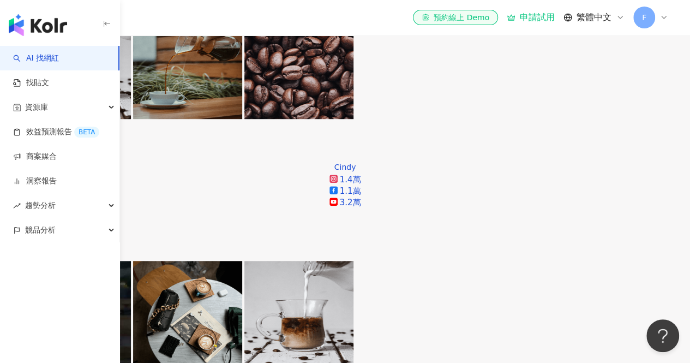
scroll to position [327, 0]
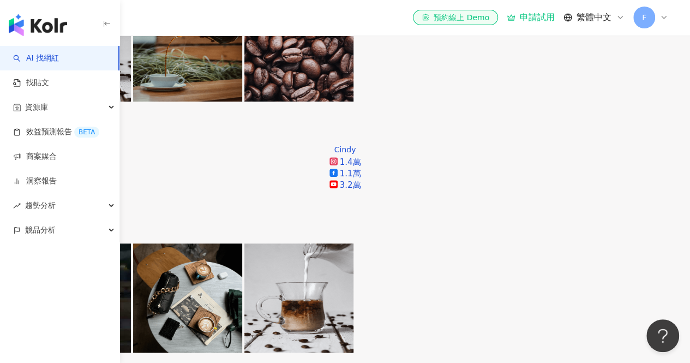
click at [61, 129] on link "效益預測報告 BETA" at bounding box center [56, 132] width 86 height 11
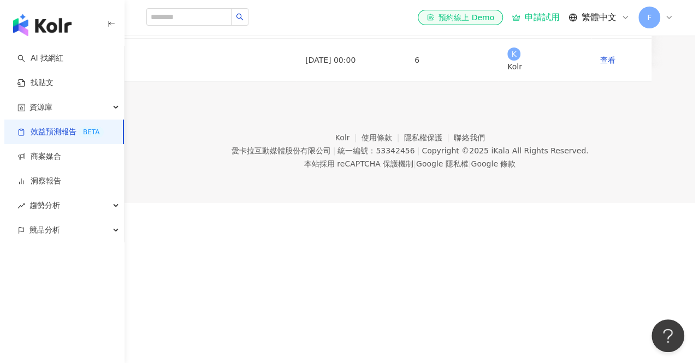
scroll to position [181, 0]
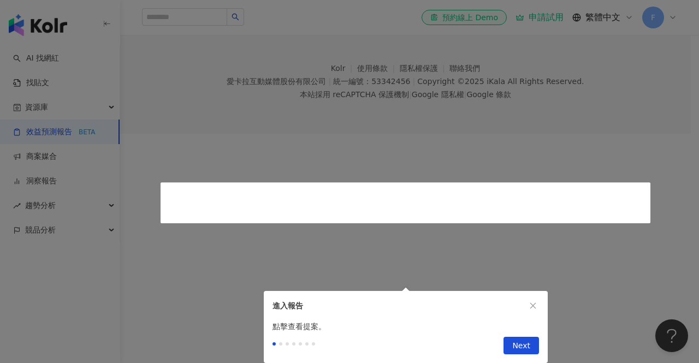
click at [593, 134] on div at bounding box center [345, 134] width 690 height 0
click at [519, 337] on span "Next" at bounding box center [521, 345] width 18 height 17
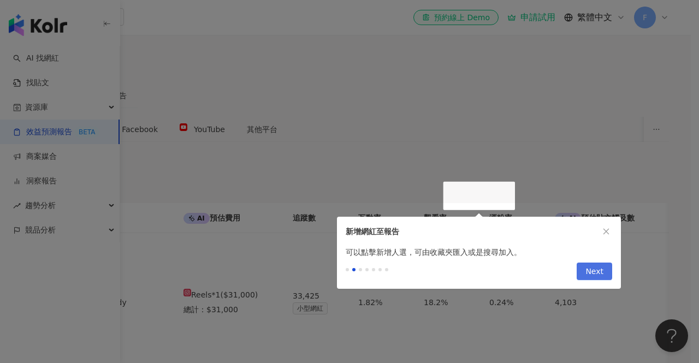
click at [594, 271] on span "Next" at bounding box center [594, 271] width 18 height 17
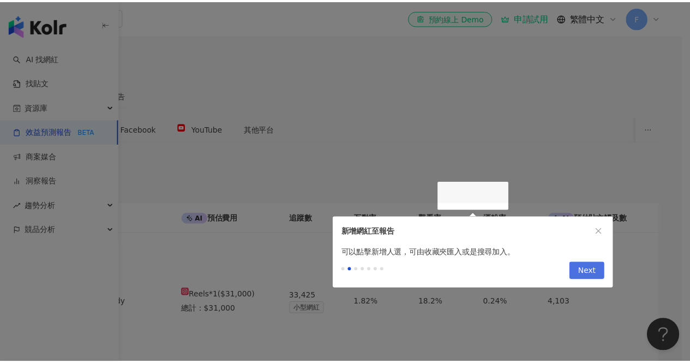
scroll to position [164, 0]
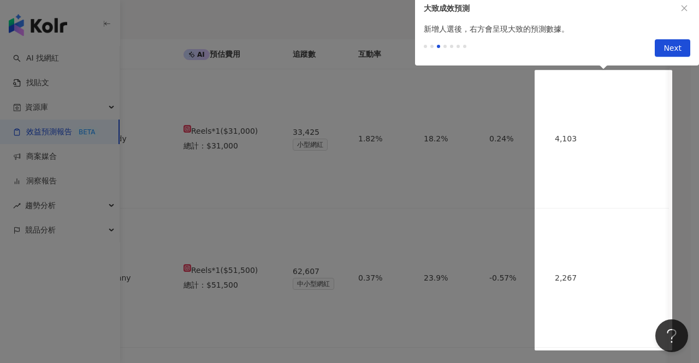
click at [683, 6] on icon "close" at bounding box center [684, 8] width 8 height 8
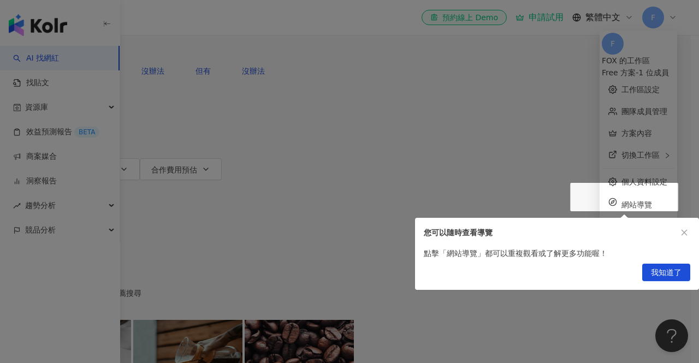
click at [666, 270] on span "我知道了" at bounding box center [666, 272] width 31 height 17
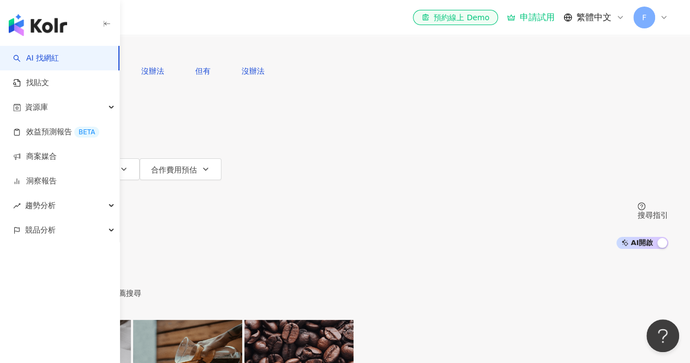
click at [115, 249] on div "AI 推薦 ： 精選優質網紅" at bounding box center [75, 253] width 79 height 9
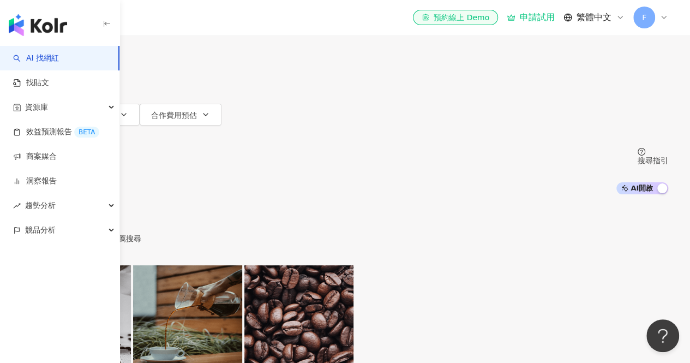
scroll to position [164, 0]
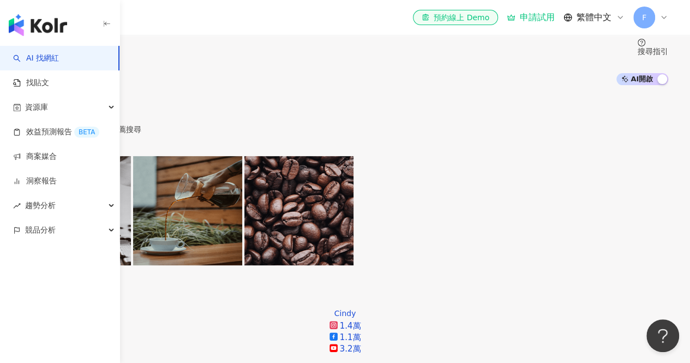
click at [76, 141] on span "申請試用" at bounding box center [60, 145] width 31 height 9
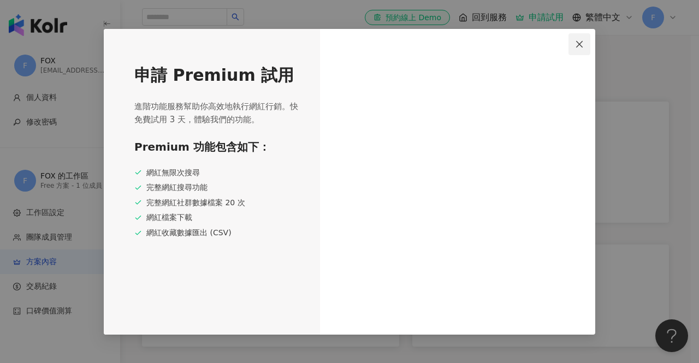
click at [577, 41] on icon "close" at bounding box center [579, 44] width 9 height 9
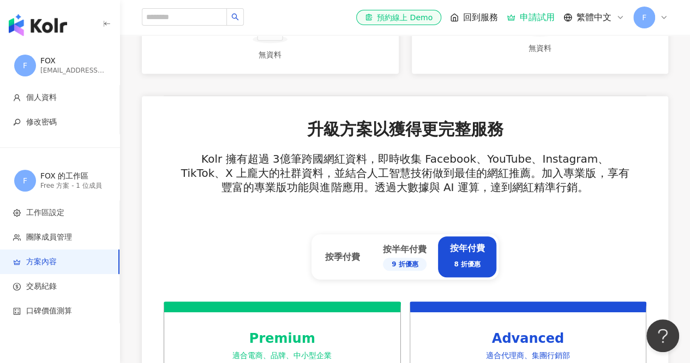
scroll to position [491, 0]
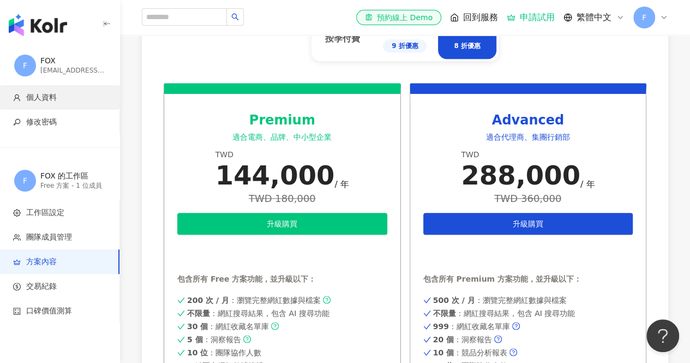
click at [45, 96] on span "個人資料" at bounding box center [41, 97] width 31 height 11
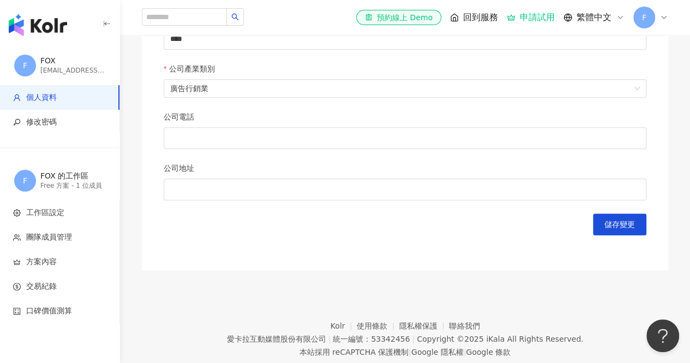
scroll to position [551, 0]
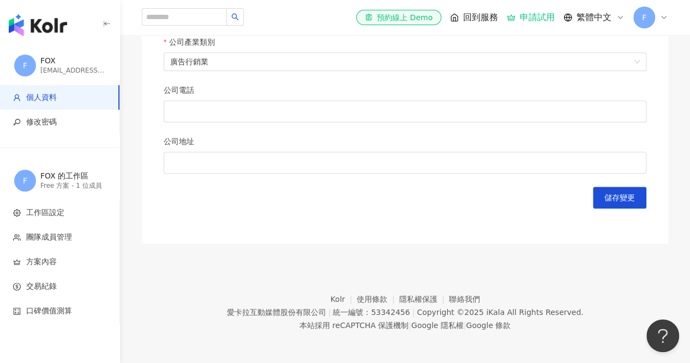
click at [52, 24] on img "button" at bounding box center [38, 25] width 58 height 22
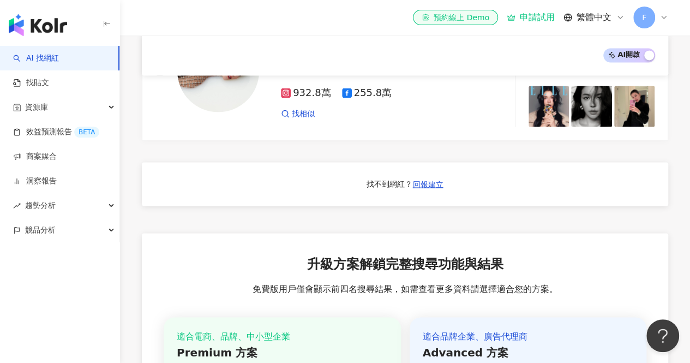
scroll to position [925, 0]
click at [382, 189] on div "找不到網紅？" at bounding box center [390, 183] width 46 height 11
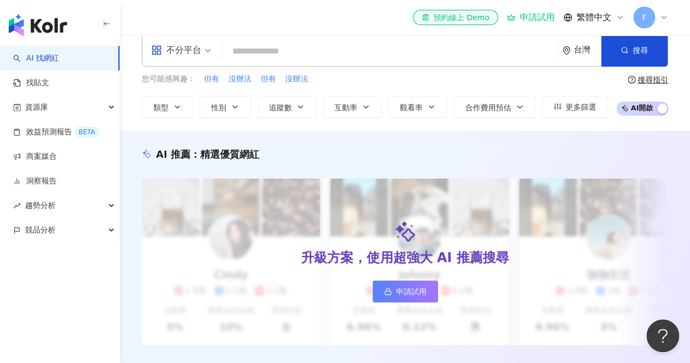
scroll to position [0, 0]
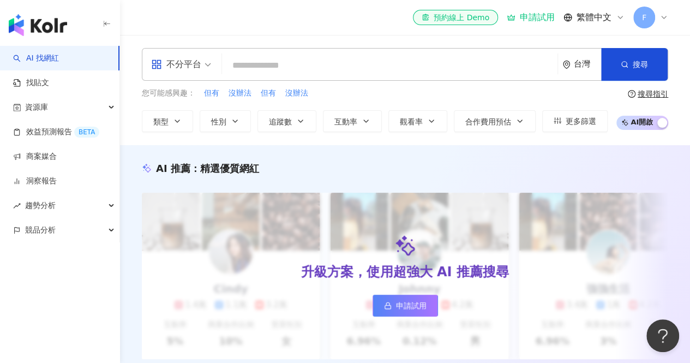
click at [273, 67] on input "search" at bounding box center [390, 65] width 327 height 21
click at [52, 105] on div "資源庫" at bounding box center [60, 107] width 120 height 25
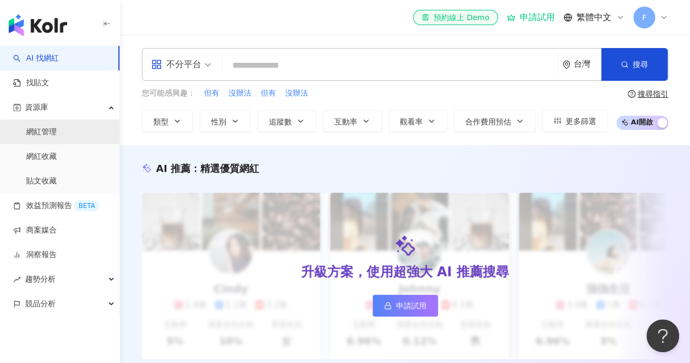
click at [52, 133] on link "網紅管理" at bounding box center [41, 132] width 31 height 11
